Goal: Information Seeking & Learning: Learn about a topic

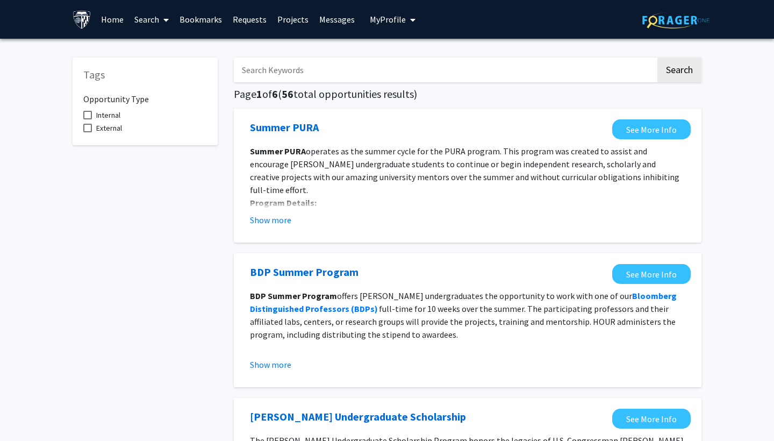
click at [331, 73] on input "Search Keywords" at bounding box center [445, 70] width 422 height 25
type input "education"
click at [679, 71] on button "Search" at bounding box center [679, 70] width 44 height 25
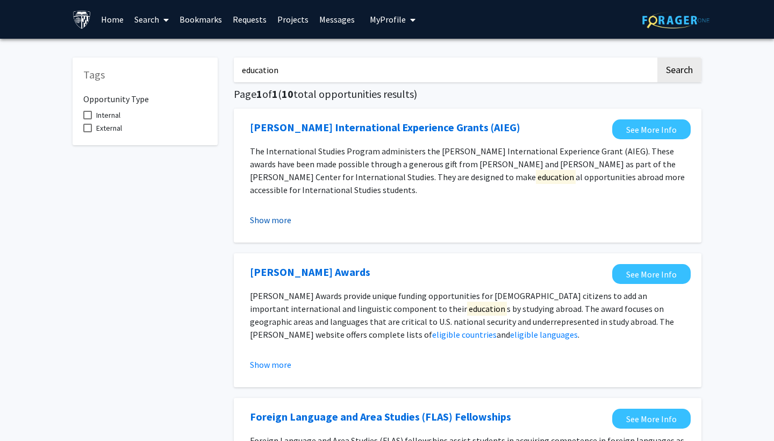
click at [275, 223] on button "Show more" at bounding box center [270, 219] width 41 height 13
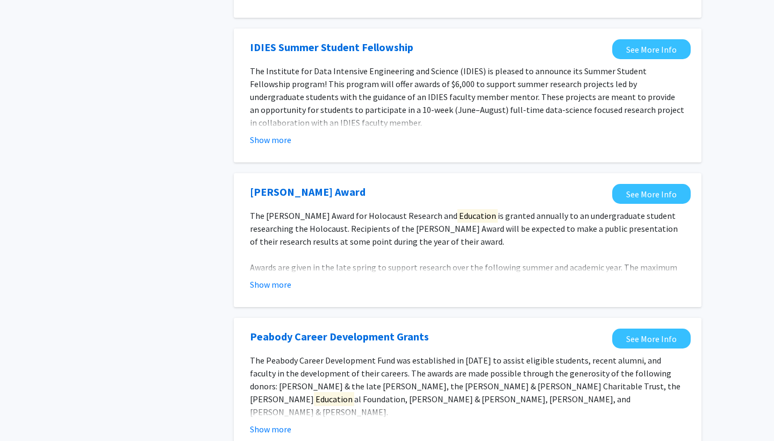
scroll to position [856, 0]
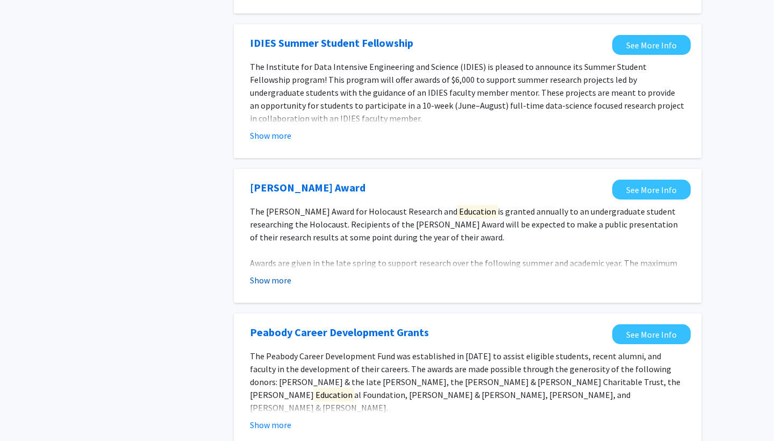
click at [273, 274] on button "Show more" at bounding box center [270, 280] width 41 height 13
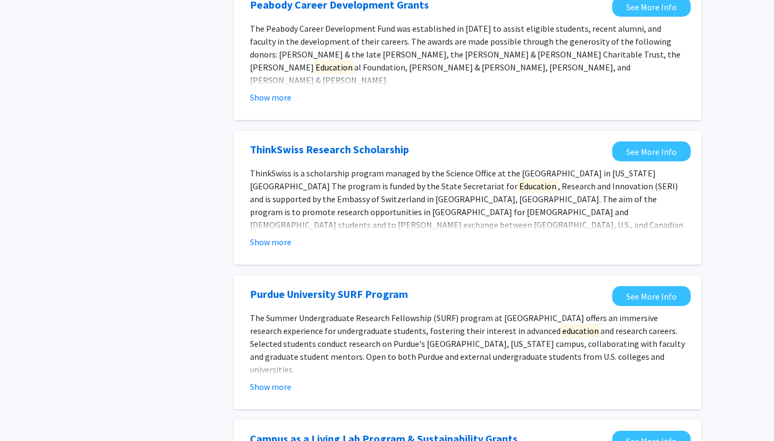
scroll to position [1223, 0]
click at [274, 235] on button "Show more" at bounding box center [270, 241] width 41 height 13
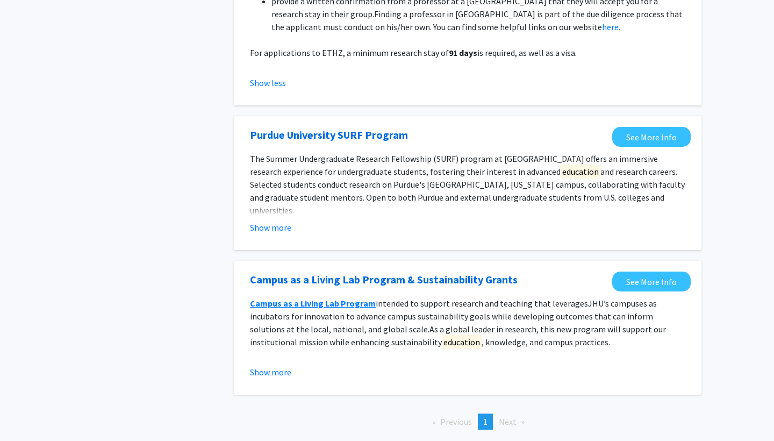
scroll to position [1537, 0]
click at [263, 220] on button "Show more" at bounding box center [270, 226] width 41 height 13
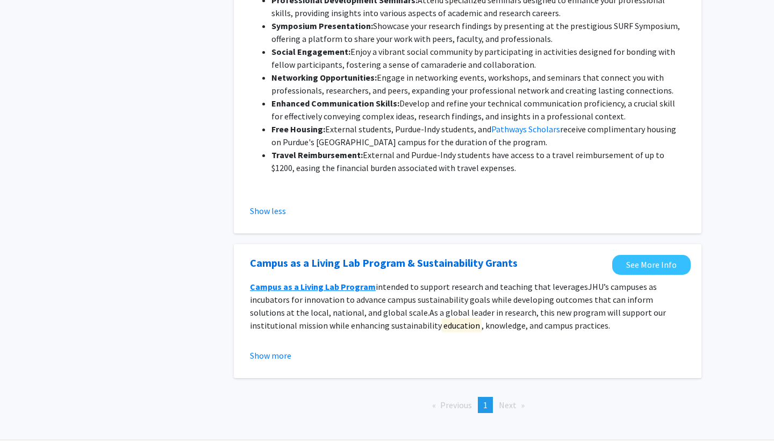
scroll to position [2092, 0]
click at [260, 349] on button "Show more" at bounding box center [270, 355] width 41 height 13
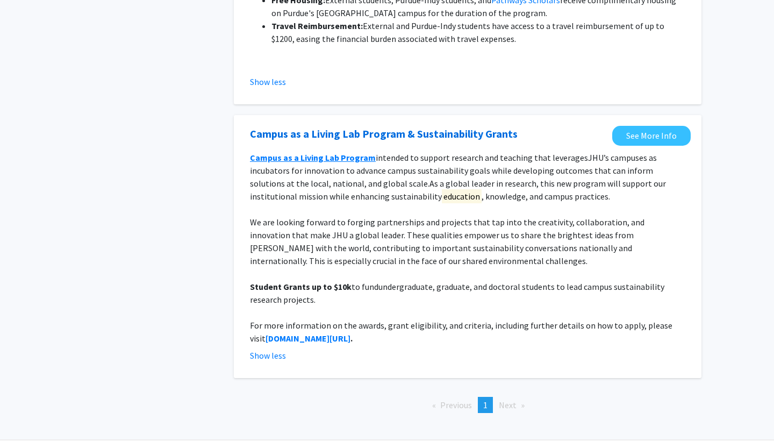
scroll to position [2221, 0]
click at [319, 333] on strong "[DOMAIN_NAME][URL]" at bounding box center [308, 338] width 85 height 11
click at [506, 400] on span "Next page" at bounding box center [508, 405] width 18 height 11
click at [512, 397] on li "Next page" at bounding box center [511, 405] width 37 height 16
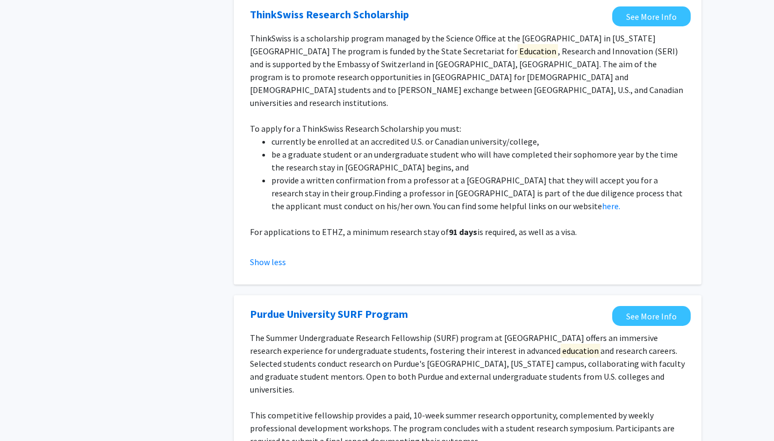
scroll to position [1766, 0]
